Goal: Task Accomplishment & Management: Manage account settings

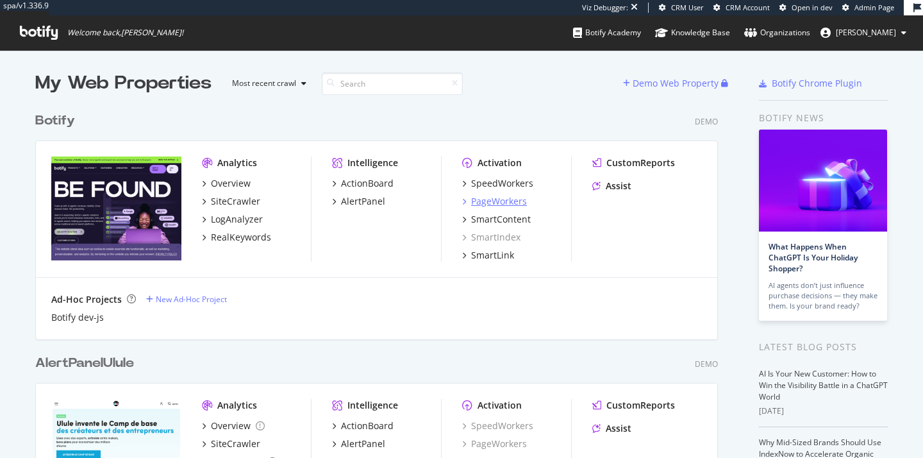
scroll to position [448, 904]
click at [491, 198] on div "PageWorkers" at bounding box center [499, 201] width 56 height 13
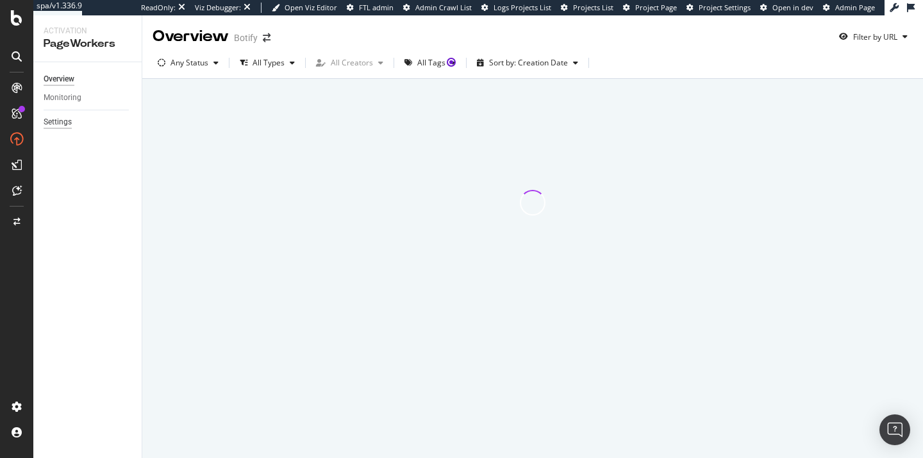
click at [60, 122] on div "Settings" at bounding box center [58, 121] width 28 height 13
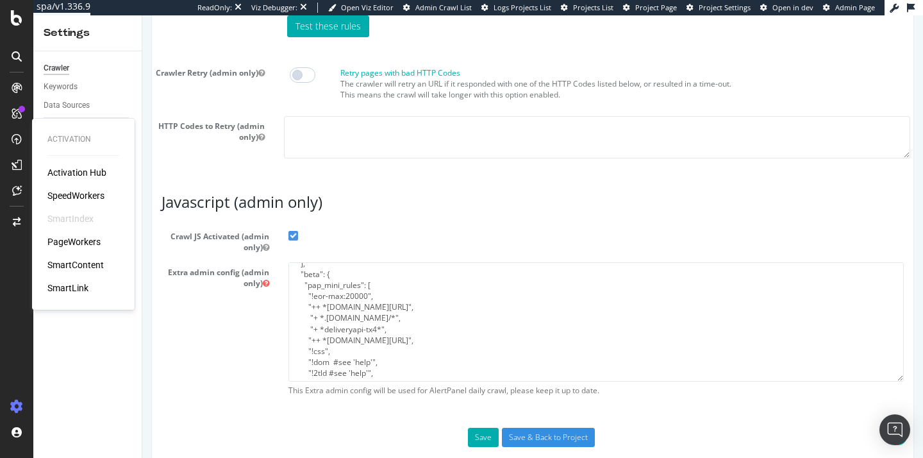
scroll to position [43, 0]
